Goal: Navigation & Orientation: Go to known website

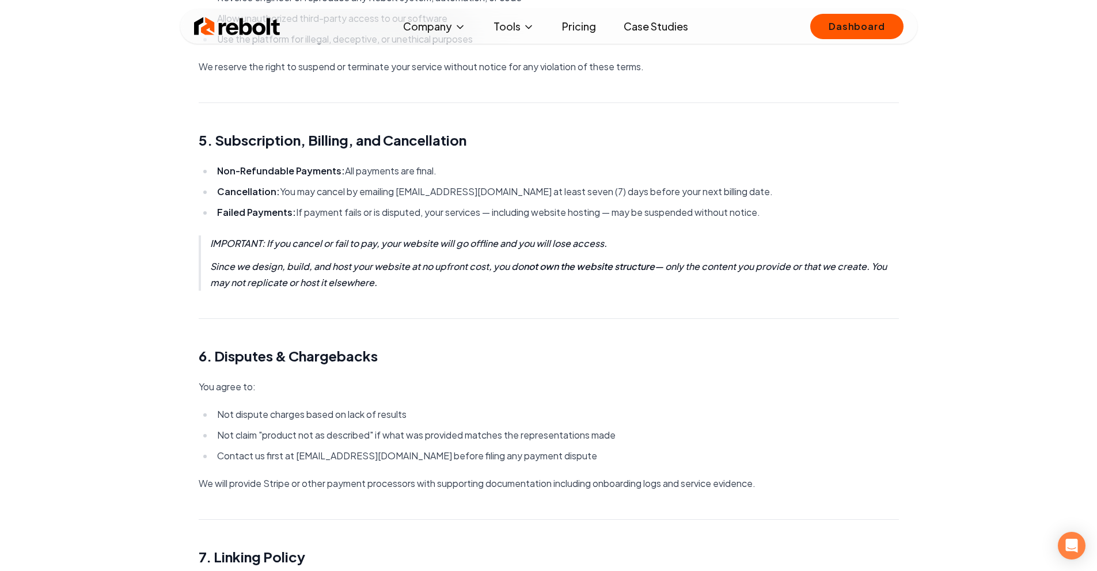
scroll to position [444, 0]
